Goal: Navigation & Orientation: Go to known website

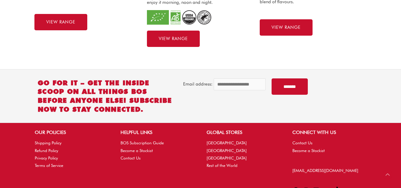
scroll to position [341, 0]
